Goal: Task Accomplishment & Management: Manage account settings

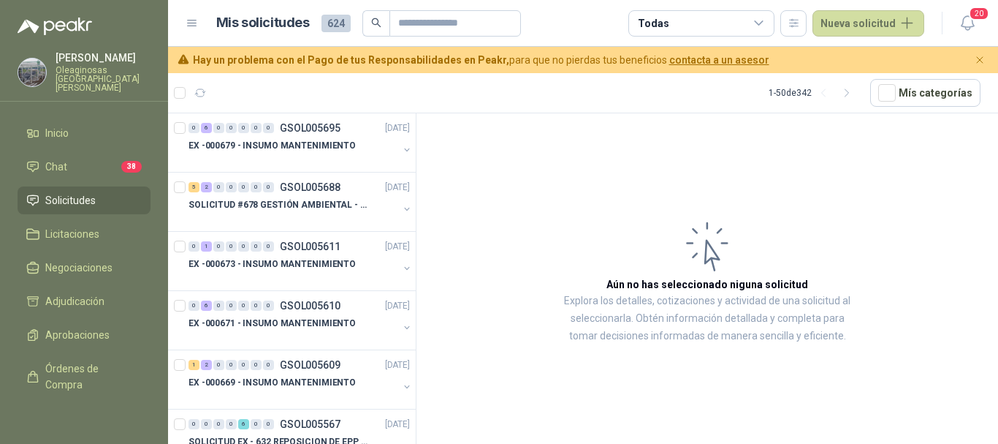
drag, startPoint x: 87, startPoint y: 68, endPoint x: 88, endPoint y: 75, distance: 7.3
click at [87, 68] on p "Oleaginosas [GEOGRAPHIC_DATA][PERSON_NAME]" at bounding box center [103, 79] width 95 height 26
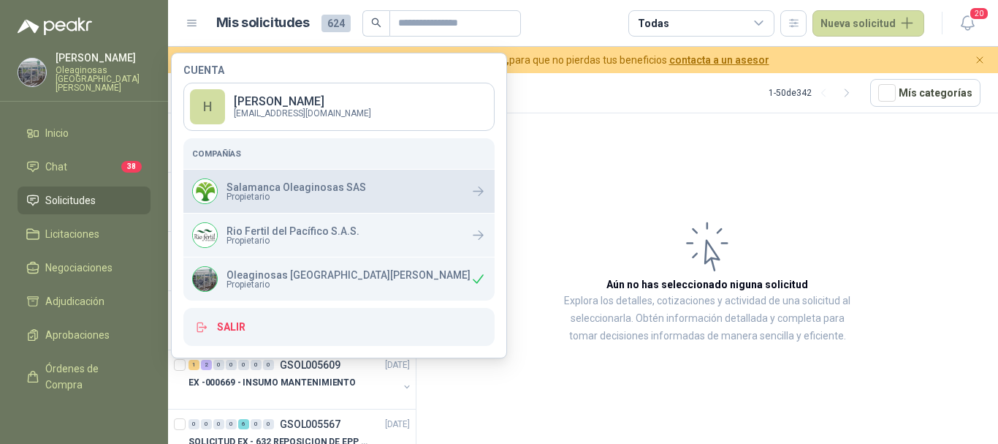
click at [292, 192] on span "Propietario" at bounding box center [297, 196] width 140 height 9
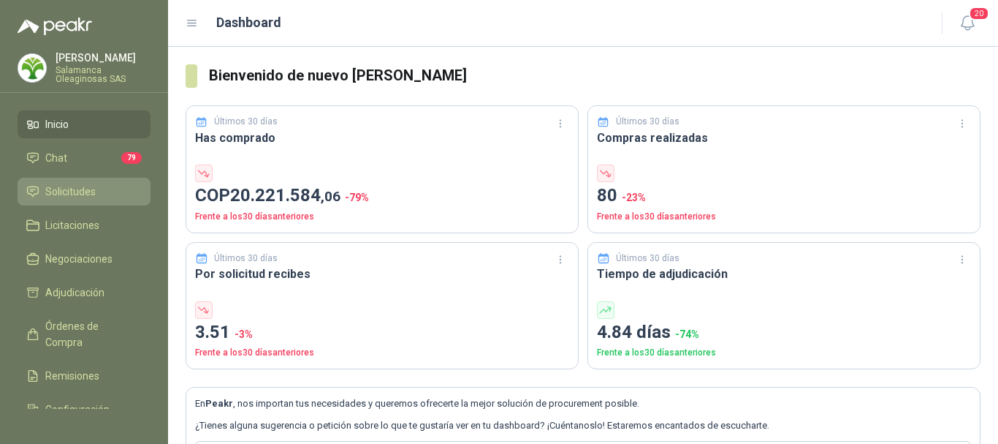
click at [80, 191] on span "Solicitudes" at bounding box center [70, 191] width 50 height 16
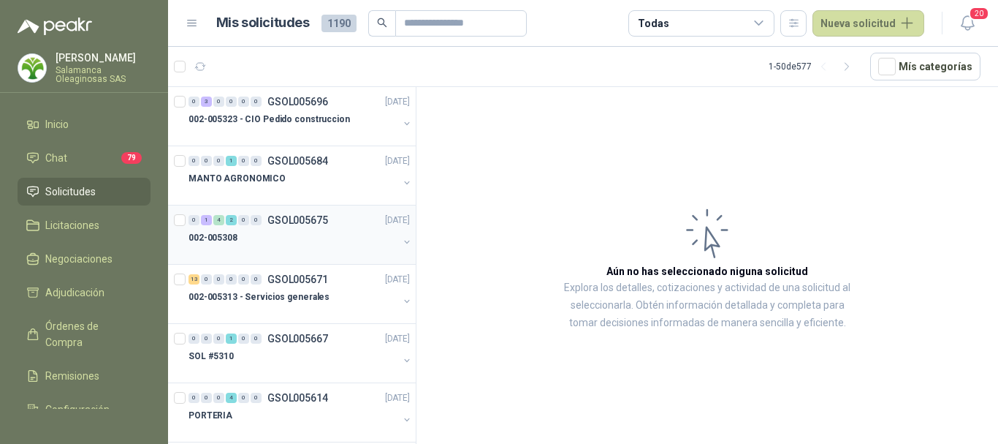
click at [295, 232] on div "002-005308" at bounding box center [294, 238] width 210 height 18
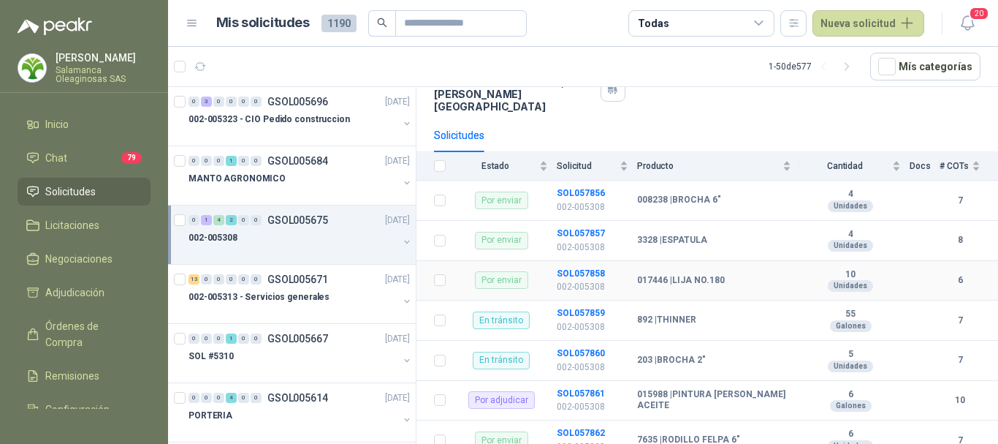
scroll to position [140, 0]
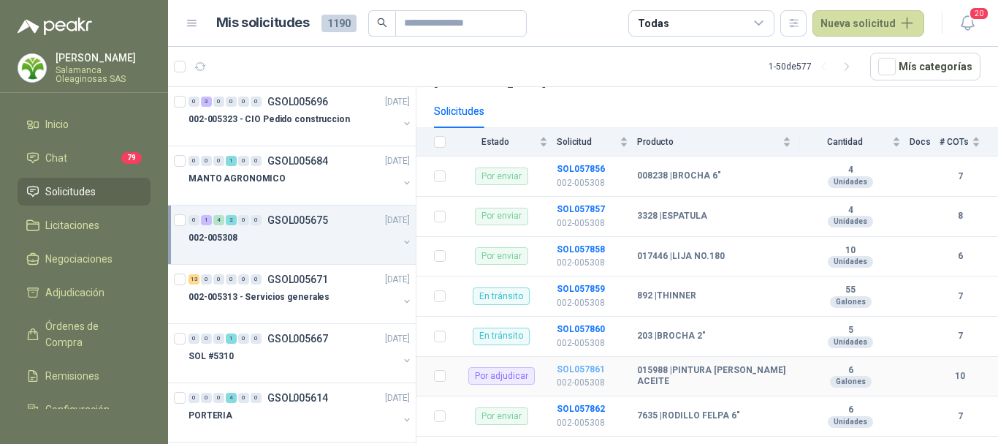
click at [593, 364] on b "SOL057861" at bounding box center [581, 369] width 48 height 10
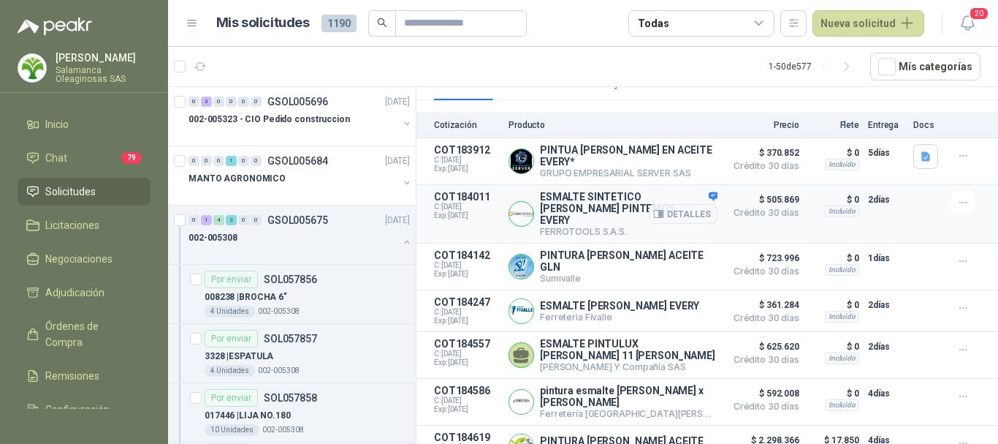
scroll to position [219, 0]
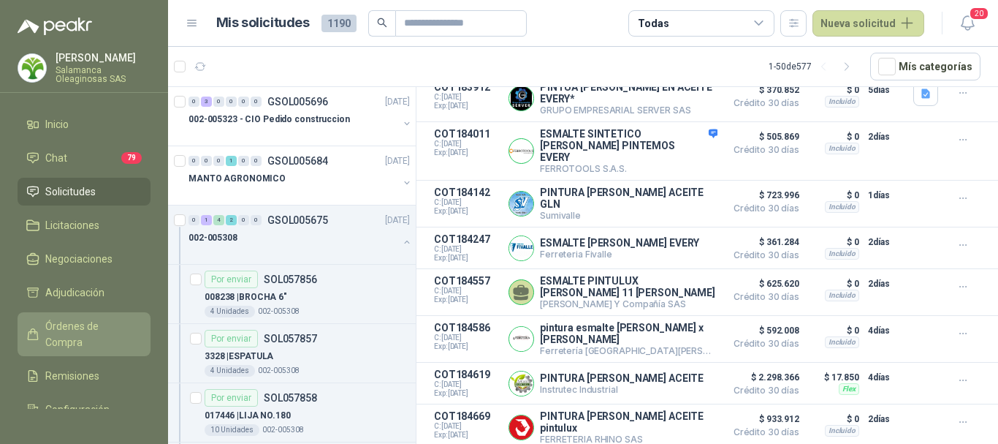
click at [85, 330] on span "Órdenes de Compra" at bounding box center [90, 334] width 91 height 32
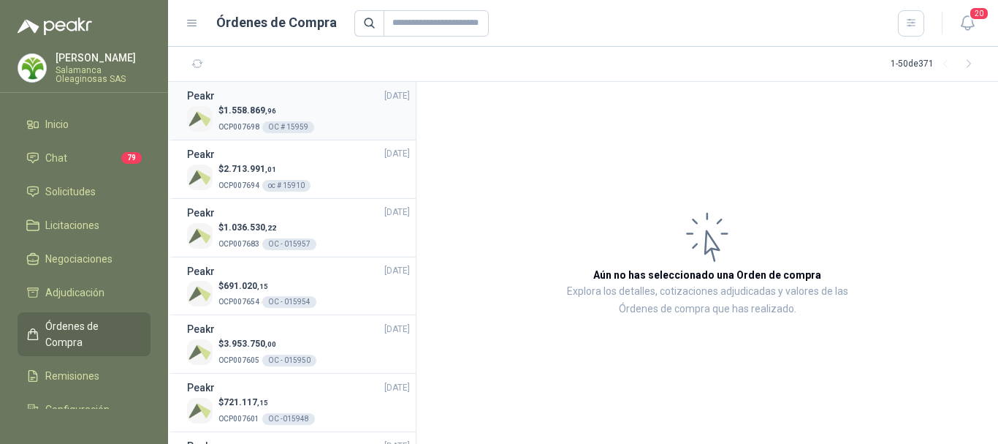
click at [323, 113] on div "$ 1.558.869 ,96 OCP007698 OC # 15959" at bounding box center [298, 119] width 223 height 30
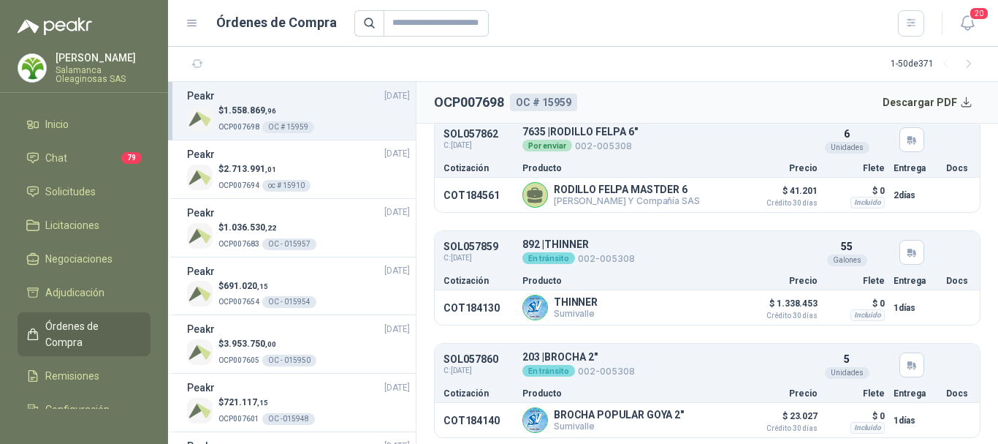
scroll to position [463, 0]
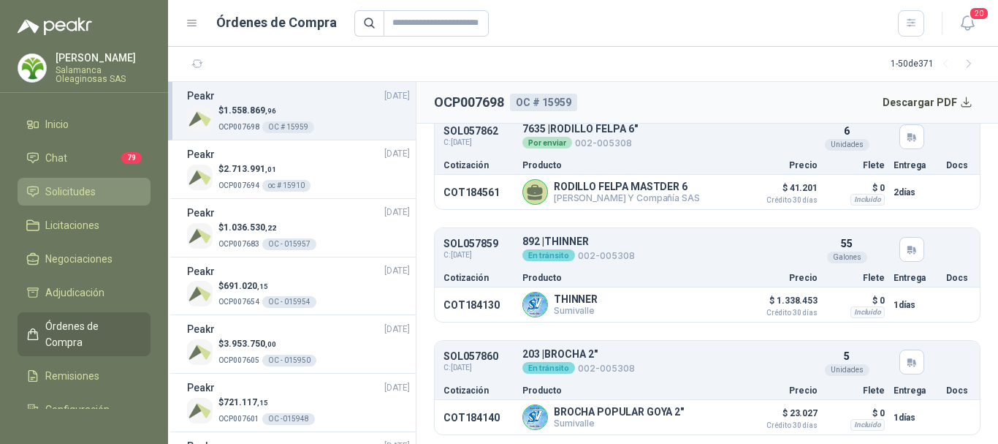
click at [77, 186] on span "Solicitudes" at bounding box center [70, 191] width 50 height 16
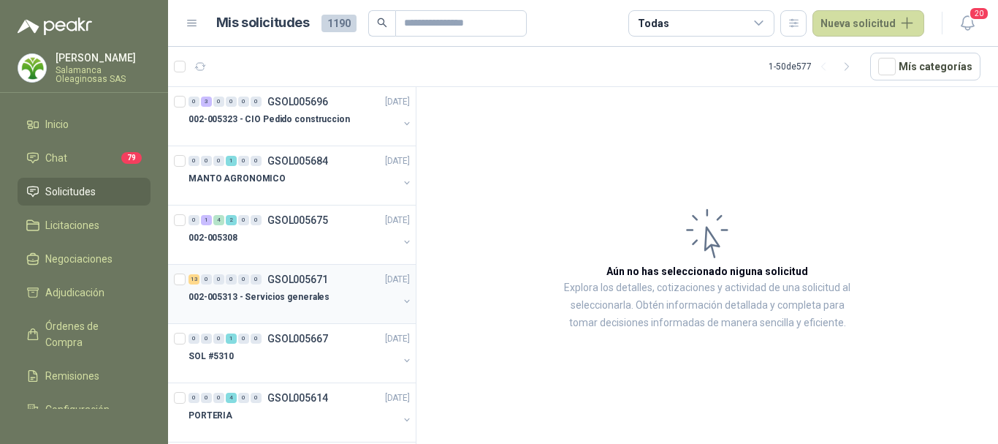
scroll to position [73, 0]
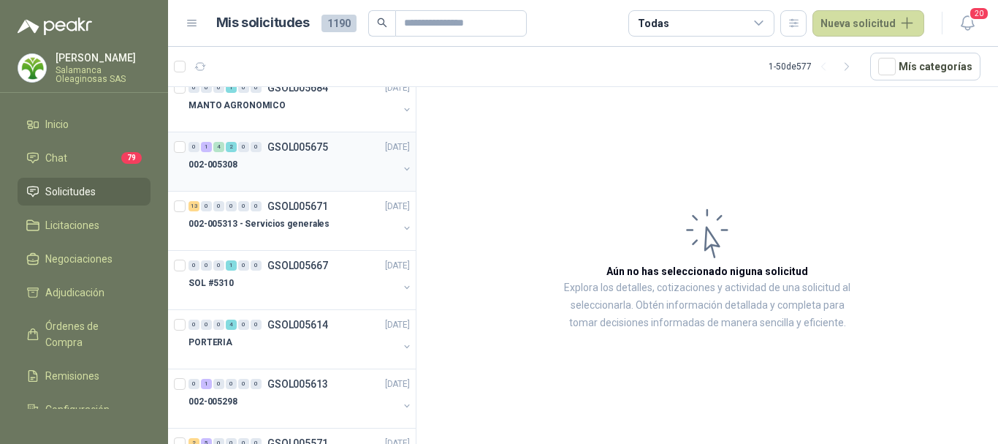
click at [292, 172] on div "002-005308" at bounding box center [294, 165] width 210 height 18
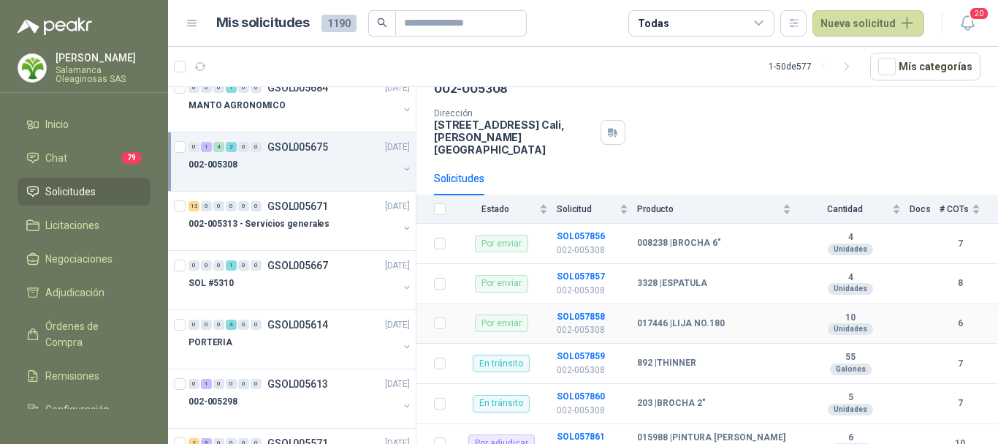
scroll to position [140, 0]
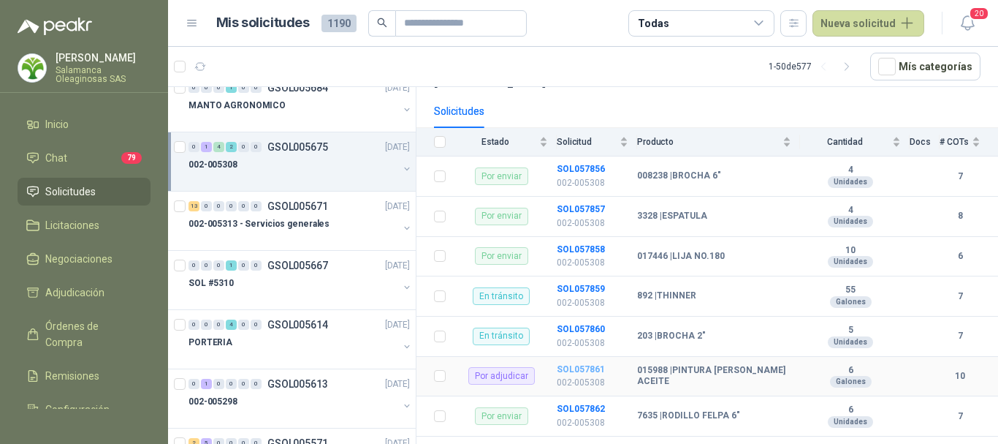
click at [575, 364] on b "SOL057861" at bounding box center [581, 369] width 48 height 10
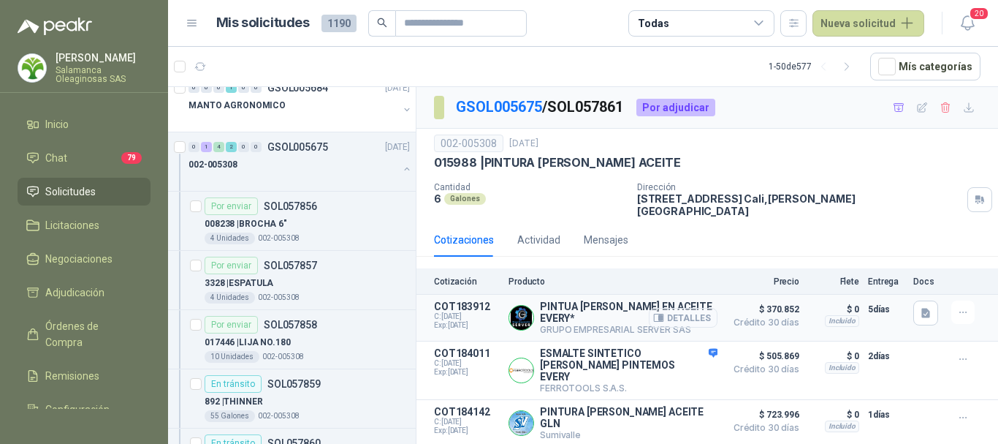
click at [691, 308] on button "Detalles" at bounding box center [683, 318] width 69 height 20
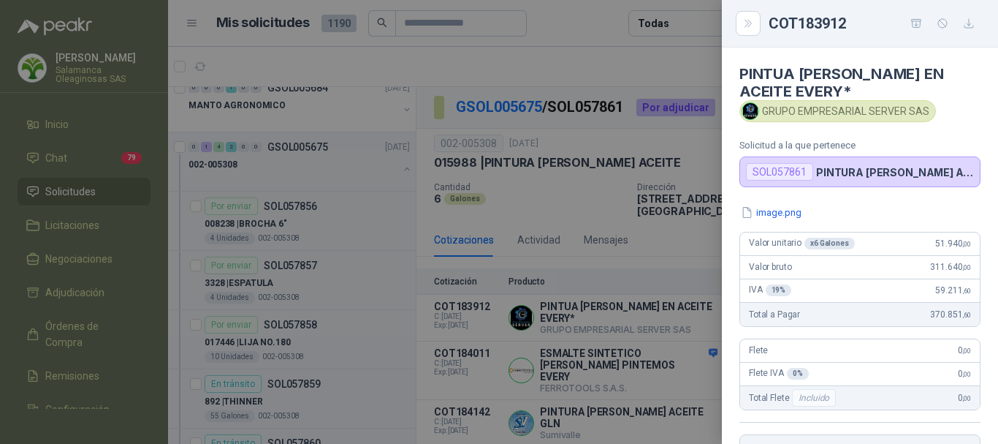
click at [633, 73] on div at bounding box center [499, 222] width 998 height 444
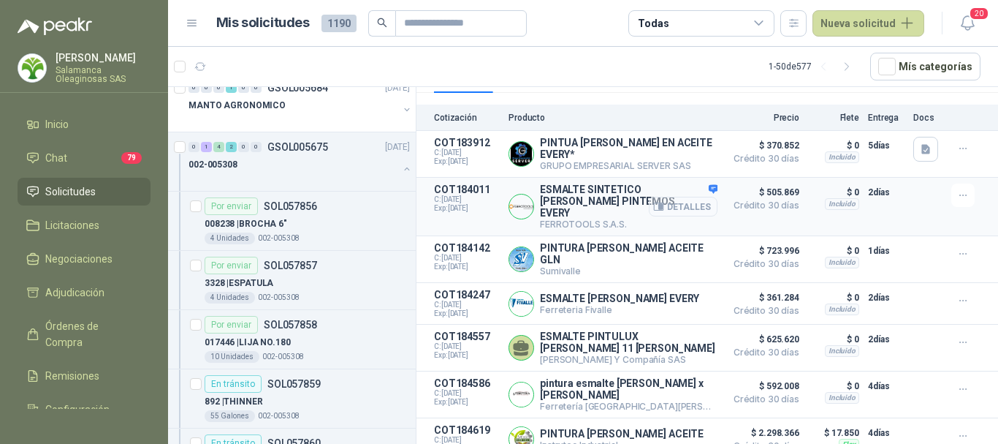
scroll to position [219, 0]
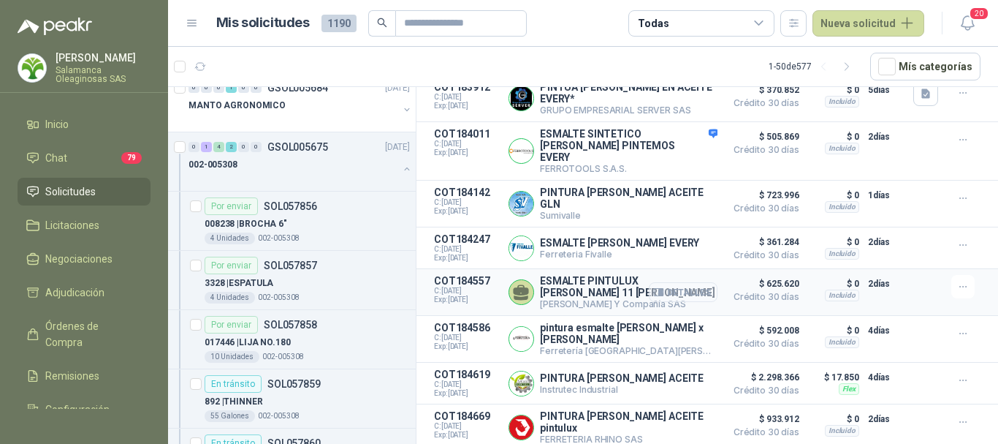
click at [681, 282] on button "Detalles" at bounding box center [683, 292] width 69 height 20
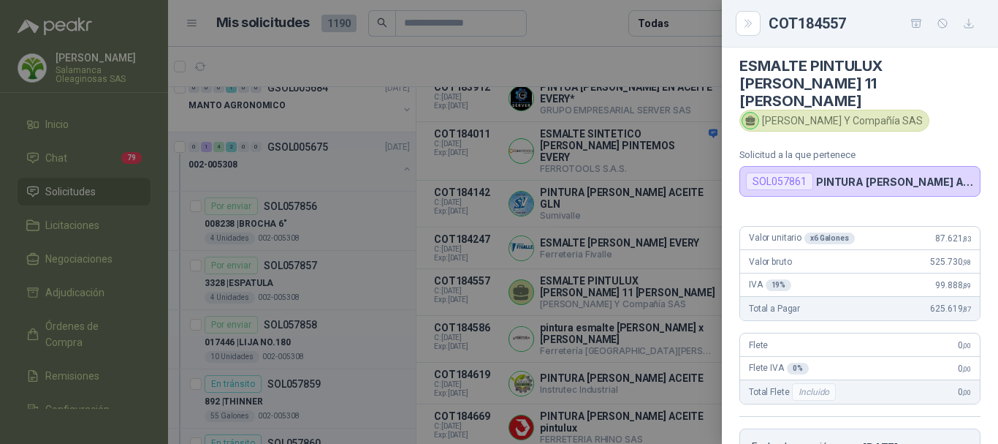
scroll to position [0, 0]
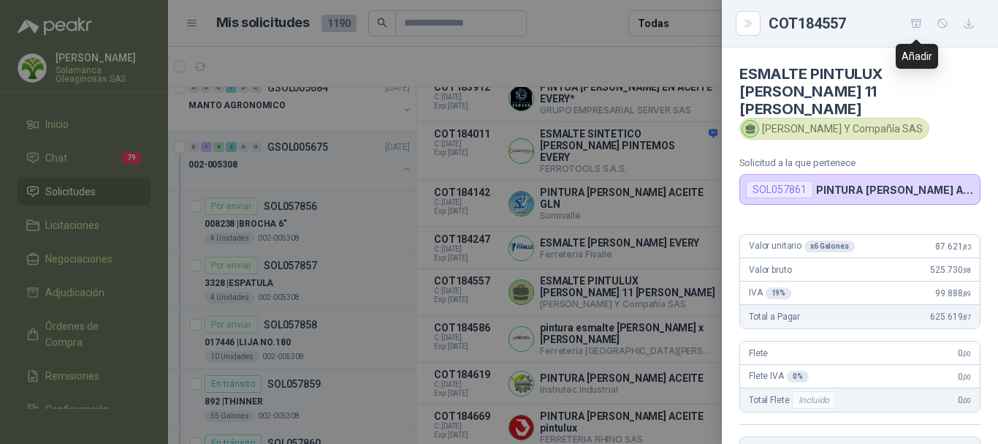
click at [914, 24] on icon "button" at bounding box center [917, 24] width 12 height 12
click at [580, 14] on div at bounding box center [499, 222] width 998 height 444
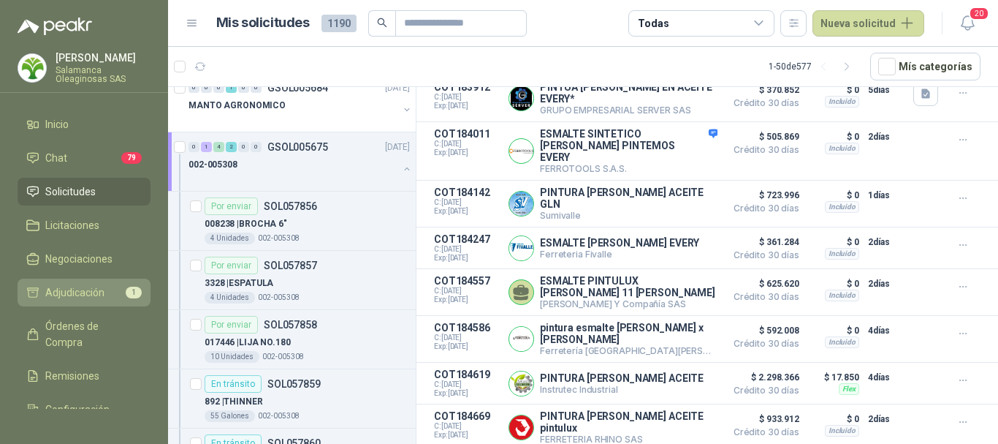
click at [91, 292] on span "Adjudicación" at bounding box center [74, 292] width 59 height 16
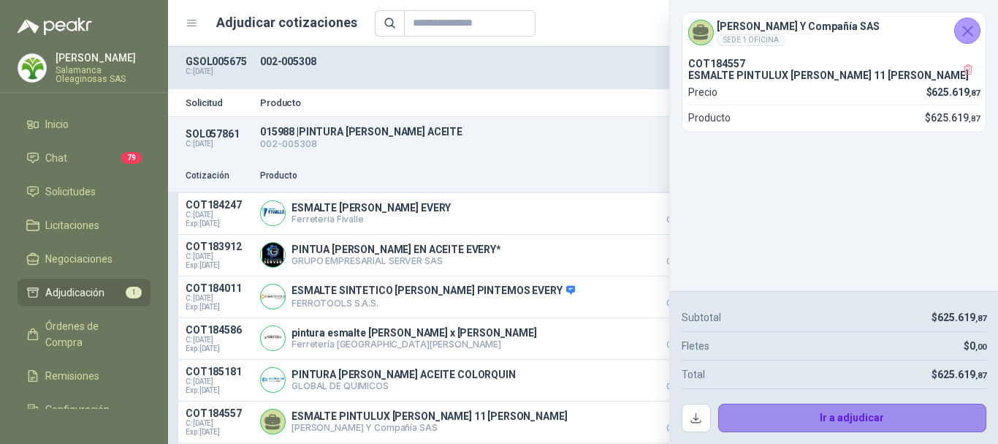
click at [843, 420] on button "Ir a adjudicar" at bounding box center [852, 417] width 269 height 29
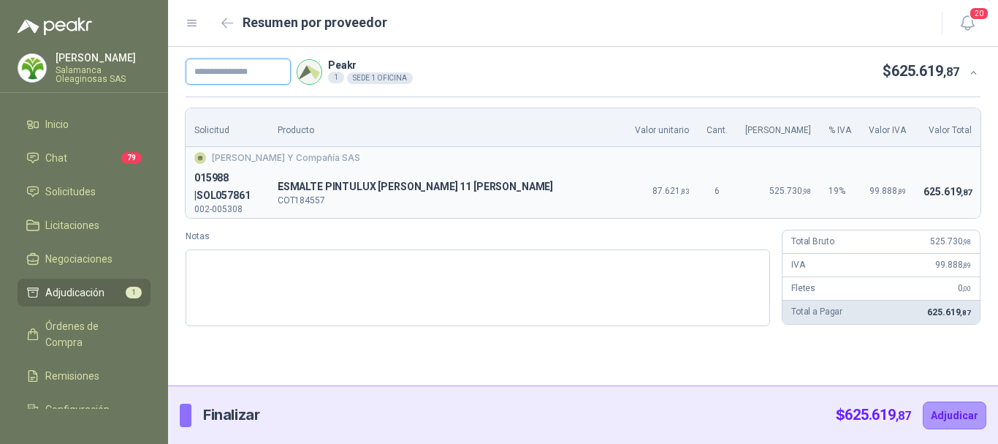
click at [270, 65] on input "text" at bounding box center [238, 71] width 105 height 26
type input "**********"
click at [957, 411] on button "Adjudicar" at bounding box center [955, 415] width 64 height 28
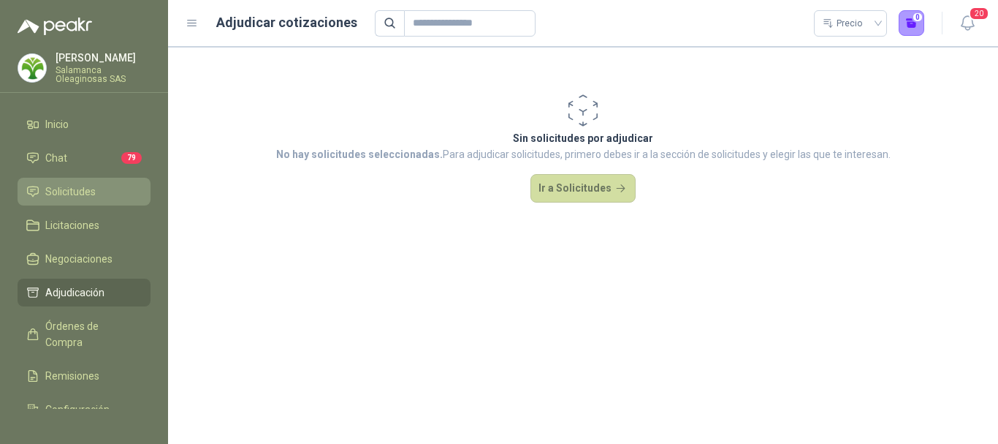
click at [77, 189] on span "Solicitudes" at bounding box center [70, 191] width 50 height 16
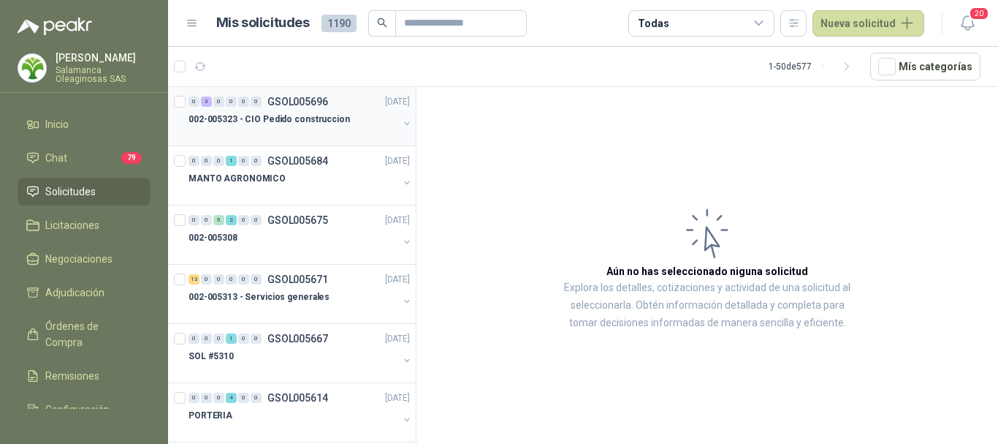
click at [256, 124] on p "002-005323 - CIO Pedido construccion" at bounding box center [270, 120] width 162 height 14
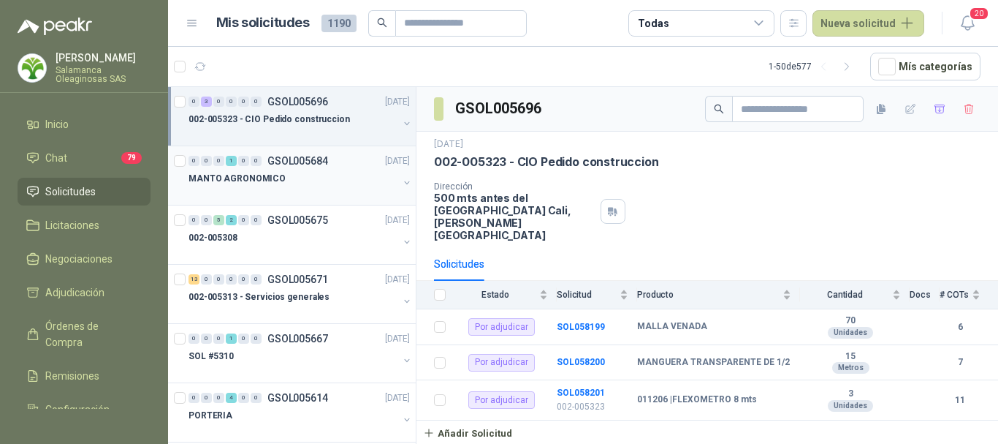
click at [293, 181] on div "MANTO AGRONOMICO" at bounding box center [294, 179] width 210 height 18
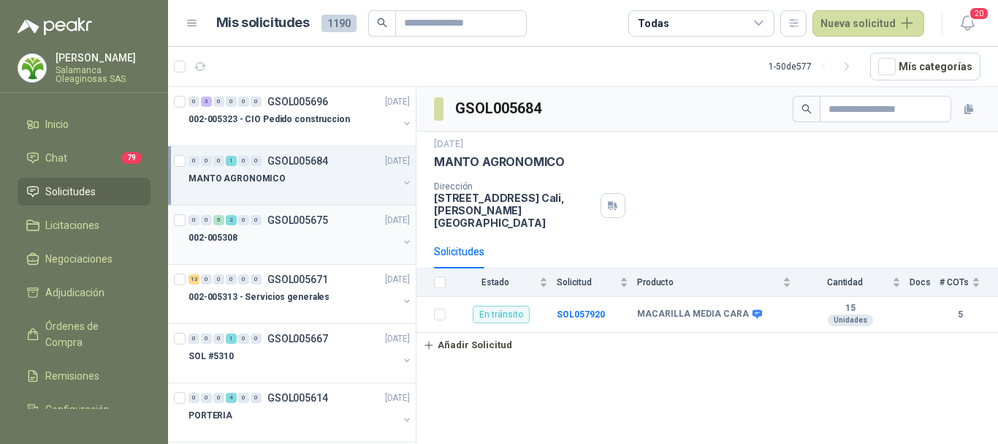
click at [292, 242] on div "002-005308" at bounding box center [294, 238] width 210 height 18
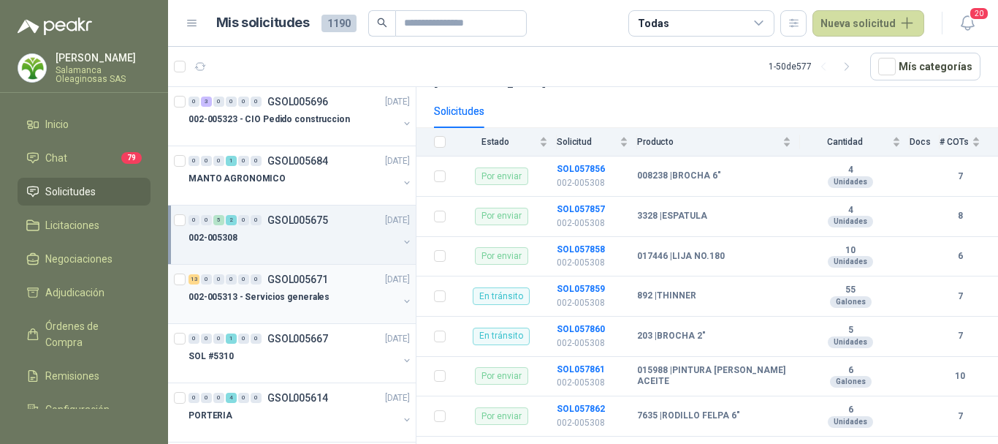
click at [363, 300] on div "002-005313 - Servicios generales" at bounding box center [294, 297] width 210 height 18
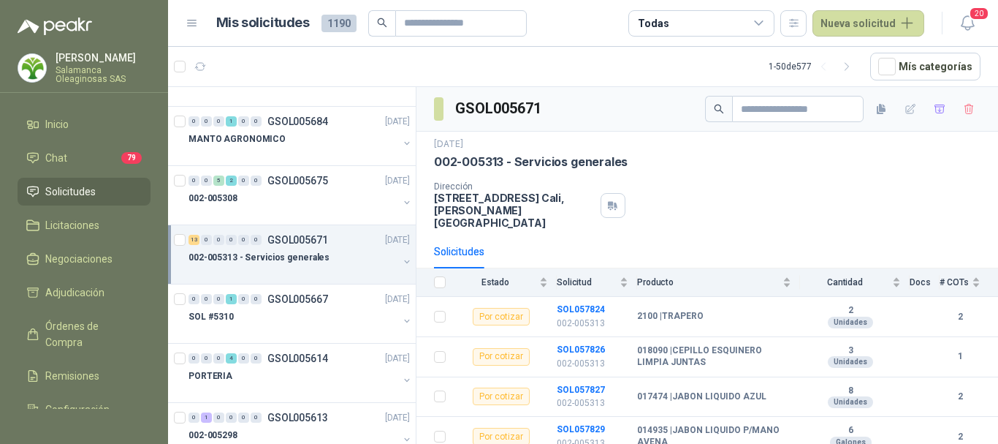
scroll to position [73, 0]
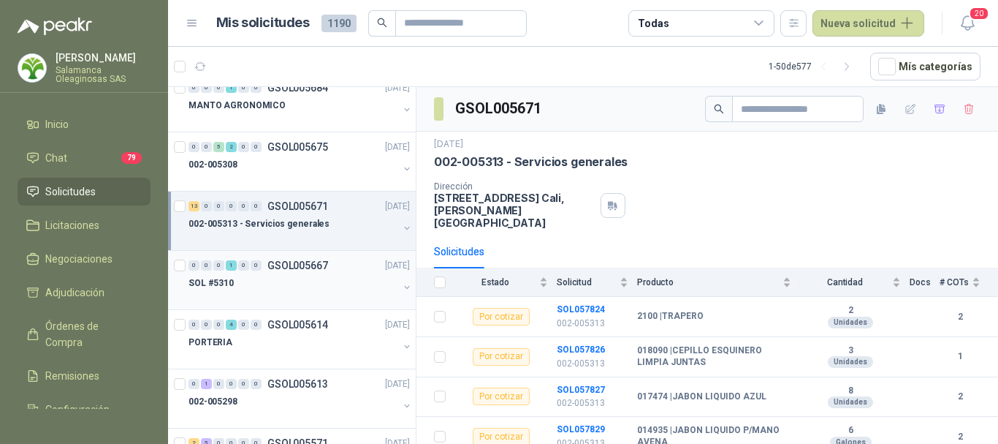
click at [322, 284] on div "SOL #5310" at bounding box center [294, 283] width 210 height 18
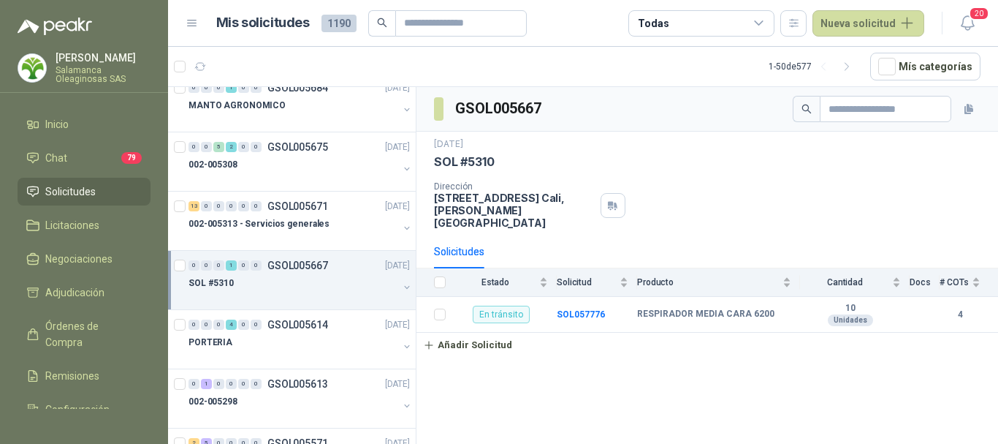
click at [322, 284] on div "SOL #5310" at bounding box center [294, 283] width 210 height 18
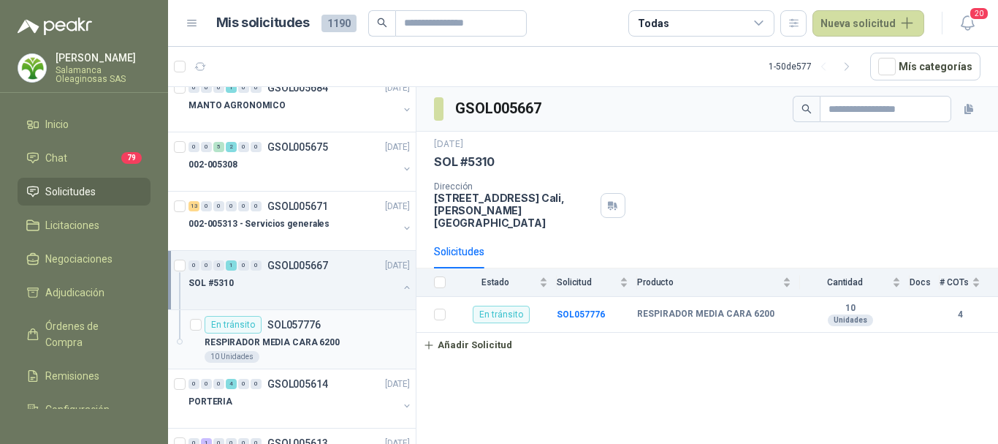
scroll to position [146, 0]
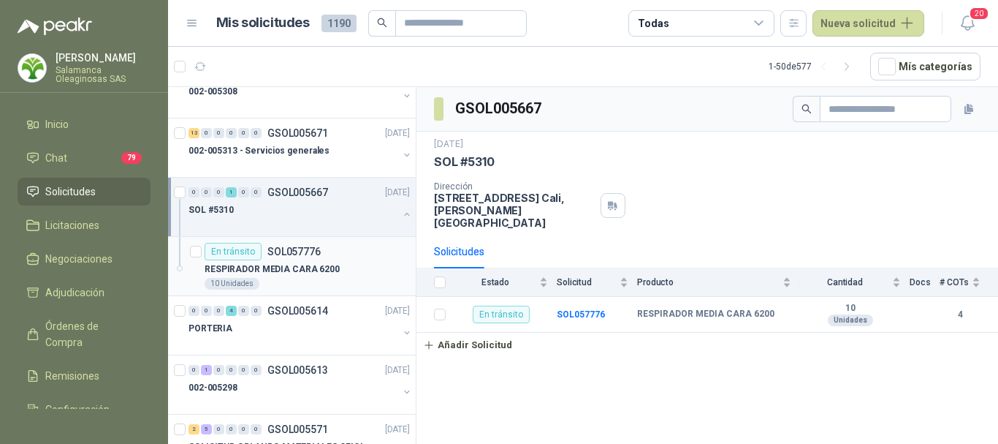
click at [340, 277] on div "RESPIRADOR MEDIA CARA 6200" at bounding box center [307, 269] width 205 height 18
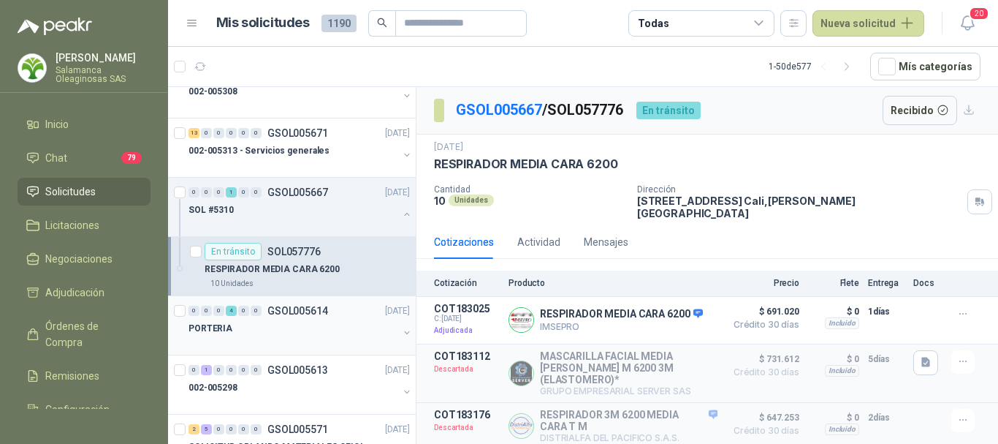
scroll to position [219, 0]
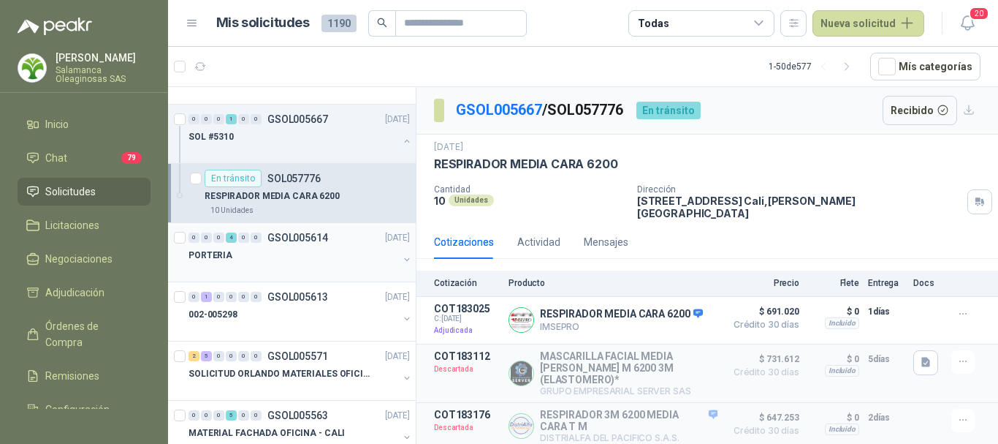
click at [315, 252] on div "PORTERIA" at bounding box center [294, 255] width 210 height 18
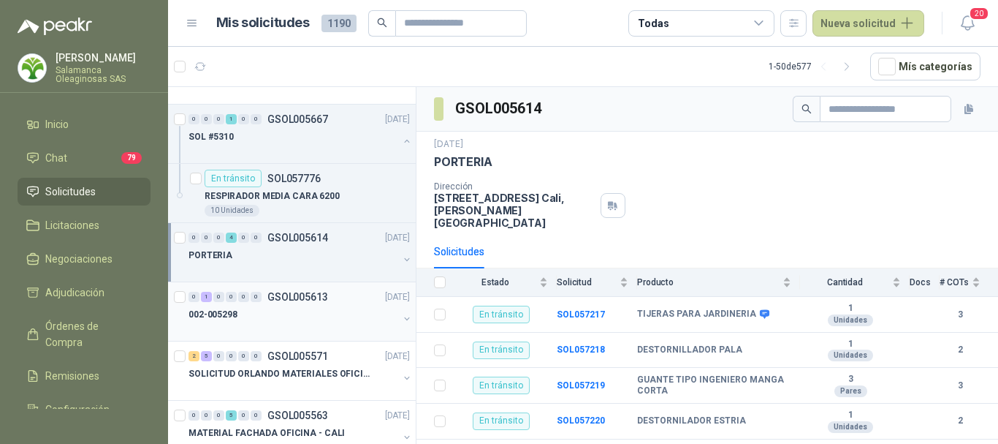
click at [309, 327] on div at bounding box center [294, 329] width 210 height 12
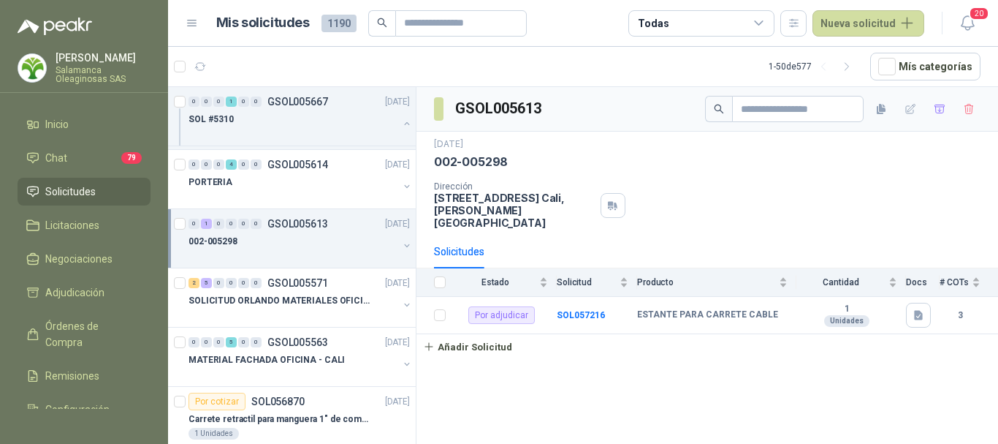
scroll to position [219, 0]
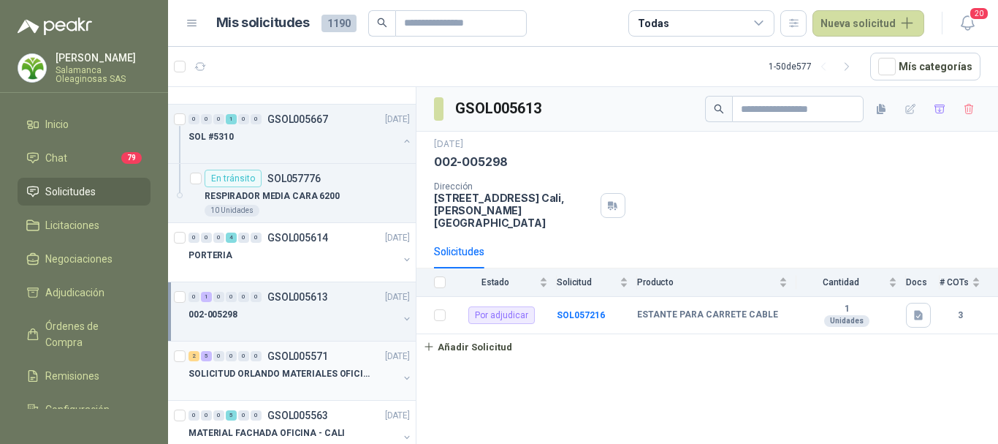
click at [306, 382] on div at bounding box center [294, 388] width 210 height 12
